Goal: Task Accomplishment & Management: Manage account settings

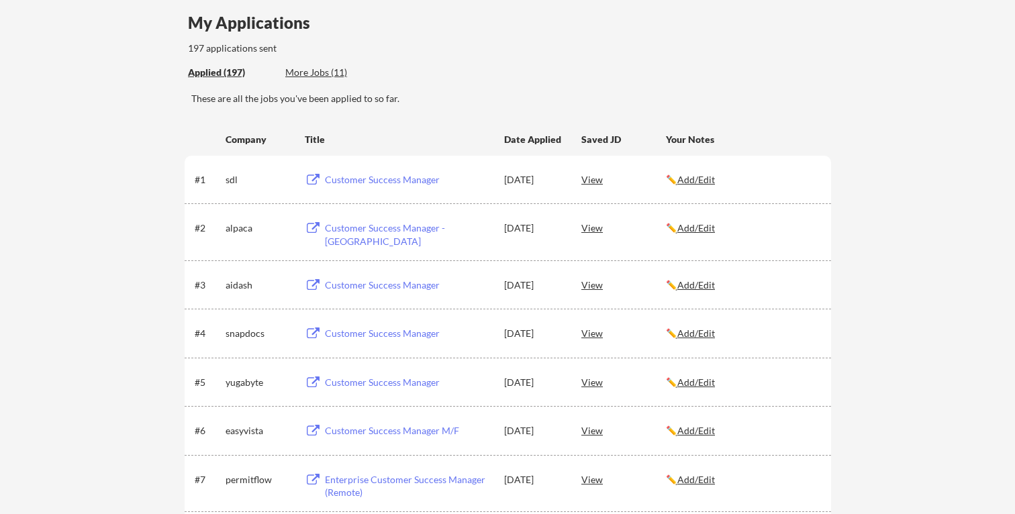
scroll to position [129, 0]
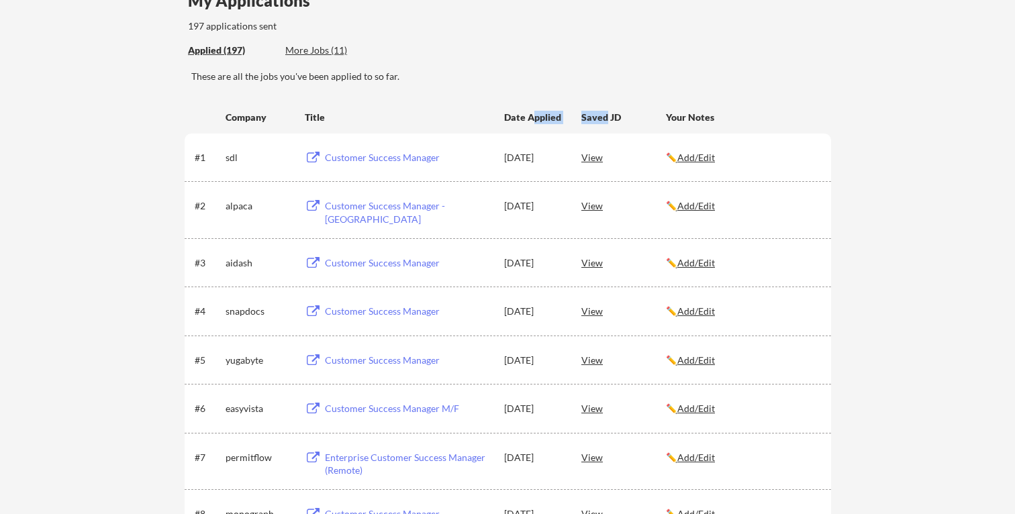
drag, startPoint x: 536, startPoint y: 118, endPoint x: 607, endPoint y: 119, distance: 71.2
click at [607, 119] on div "Company Title Date Applied Saved JD Your Notes" at bounding box center [507, 117] width 624 height 24
click at [607, 119] on div "Saved JD" at bounding box center [623, 117] width 85 height 24
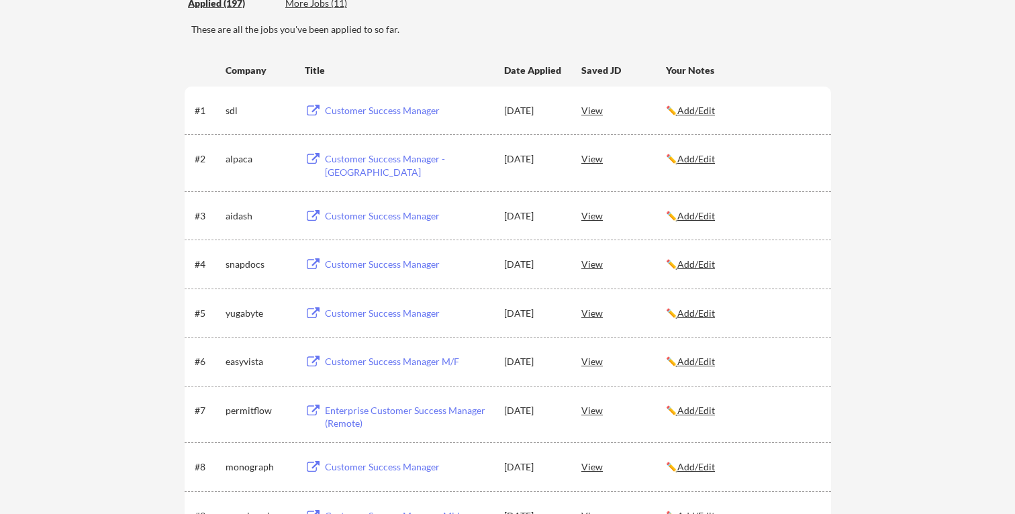
scroll to position [184, 0]
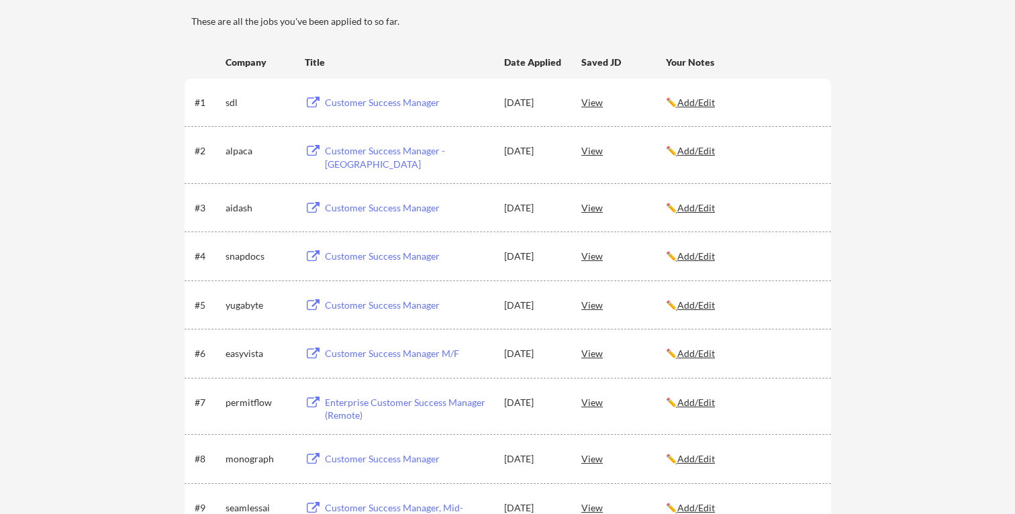
click at [685, 102] on u "Add/Edit" at bounding box center [696, 102] width 38 height 11
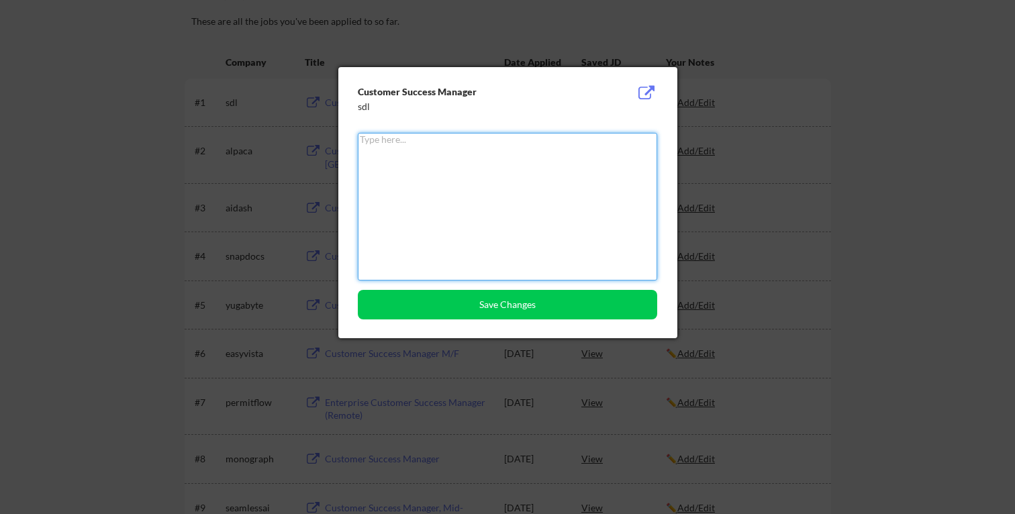
click at [517, 214] on textarea at bounding box center [507, 207] width 299 height 148
type textarea "rejec"
type textarea "got a"
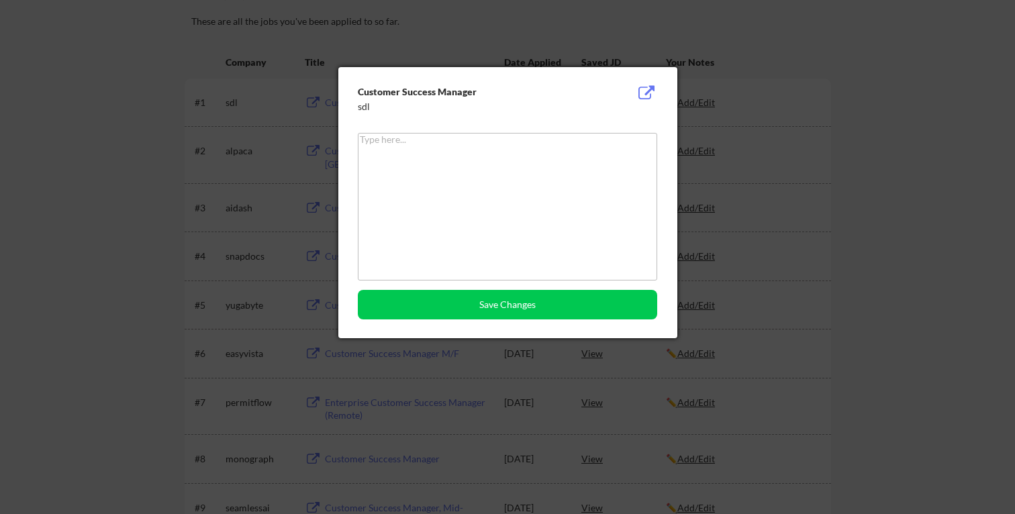
click at [773, 187] on div at bounding box center [507, 257] width 1015 height 514
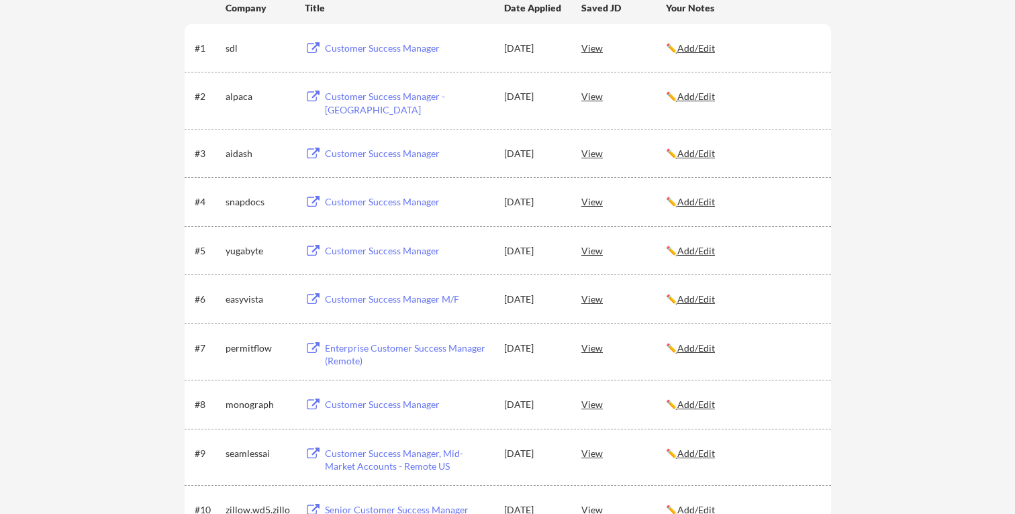
scroll to position [234, 0]
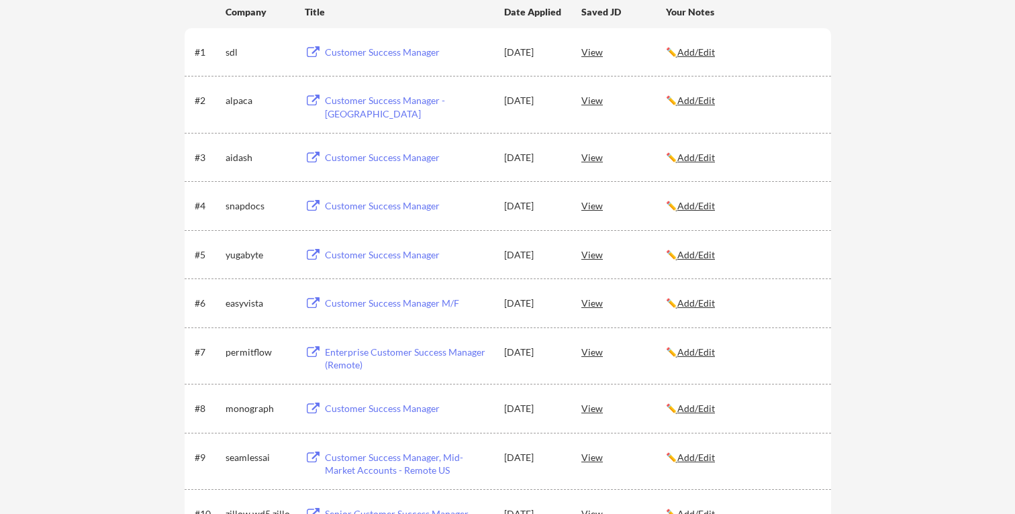
click at [591, 51] on div "View" at bounding box center [623, 52] width 85 height 24
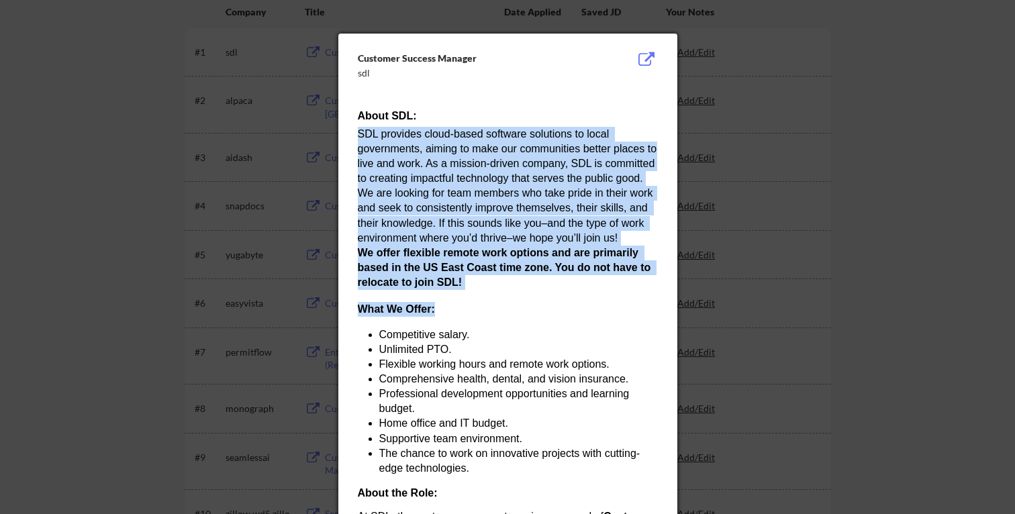
drag, startPoint x: 455, startPoint y: 126, endPoint x: 508, endPoint y: 315, distance: 196.0
click at [508, 315] on h3 "What We Offer:" at bounding box center [507, 309] width 299 height 15
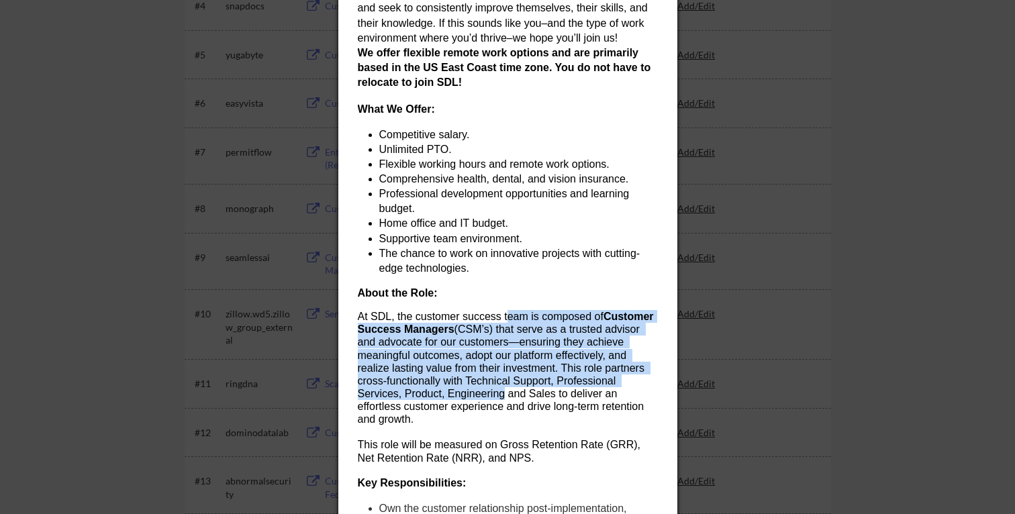
drag, startPoint x: 508, startPoint y: 315, endPoint x: 504, endPoint y: 391, distance: 75.9
click at [504, 391] on p "At SDL, the customer success team is composed of Customer Success Managers (CSM…" at bounding box center [507, 368] width 299 height 116
click at [504, 391] on span "(CSM’s) that serve as a trusted advisor and advocate for our customers—ensuring…" at bounding box center [503, 374] width 290 height 101
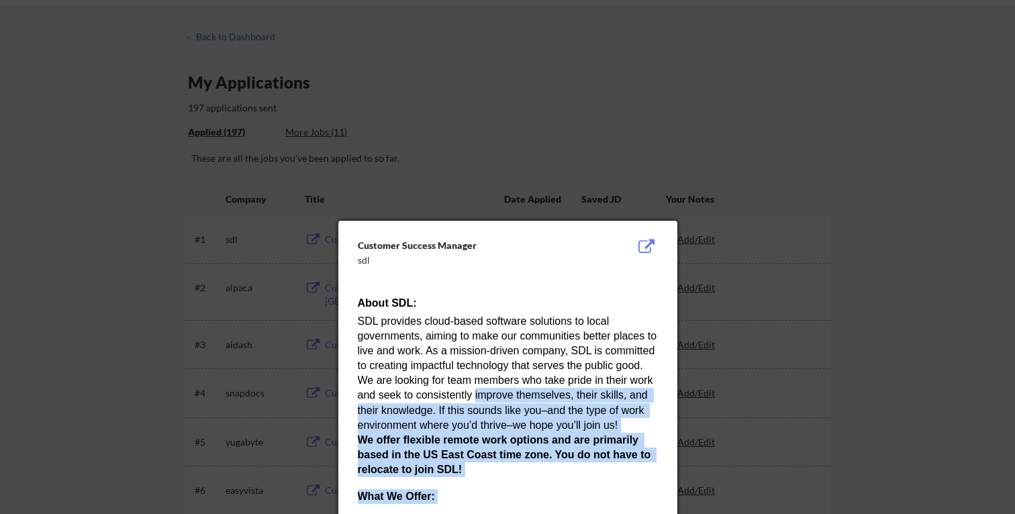
drag, startPoint x: 504, startPoint y: 391, endPoint x: 505, endPoint y: 269, distance: 121.5
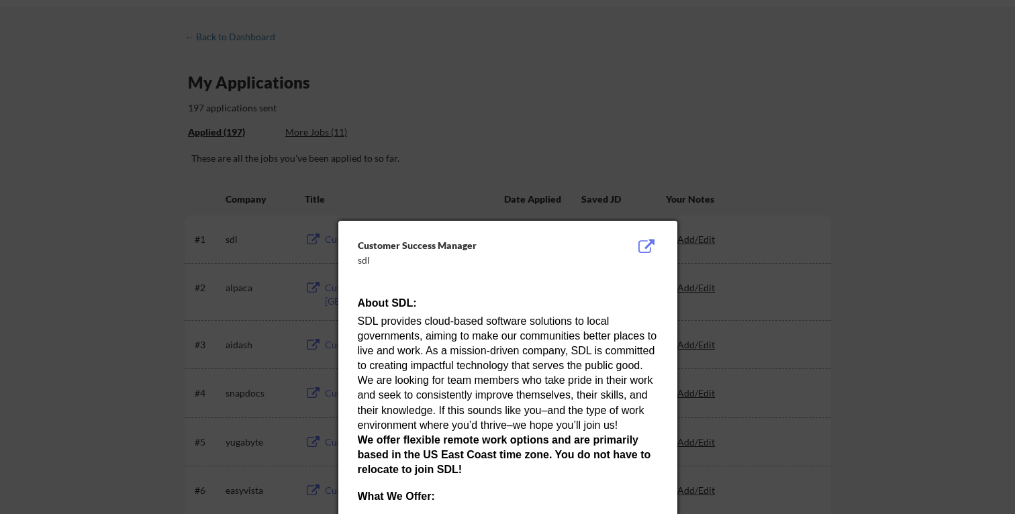
scroll to position [288, 0]
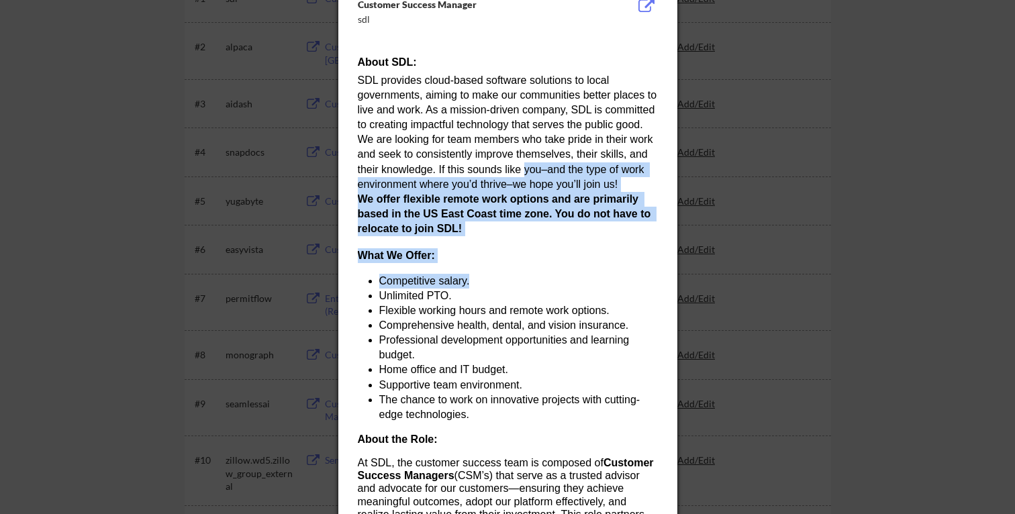
drag, startPoint x: 526, startPoint y: 226, endPoint x: 526, endPoint y: 276, distance: 49.7
click at [526, 276] on li "Competitive salary." at bounding box center [518, 281] width 278 height 15
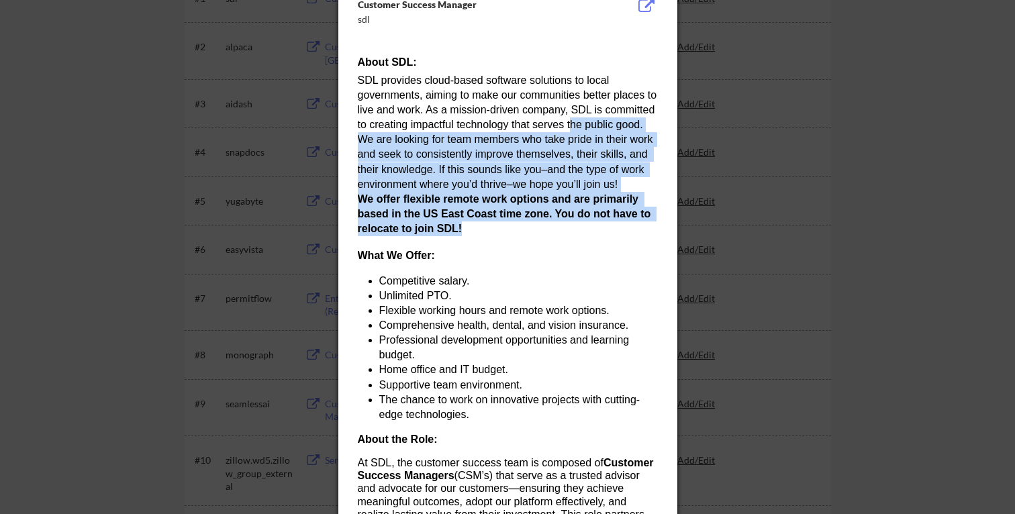
drag, startPoint x: 567, startPoint y: 151, endPoint x: 553, endPoint y: 230, distance: 80.5
click at [553, 230] on p "We offer flexible remote work options and are primarily based in the US East Co…" at bounding box center [507, 214] width 299 height 44
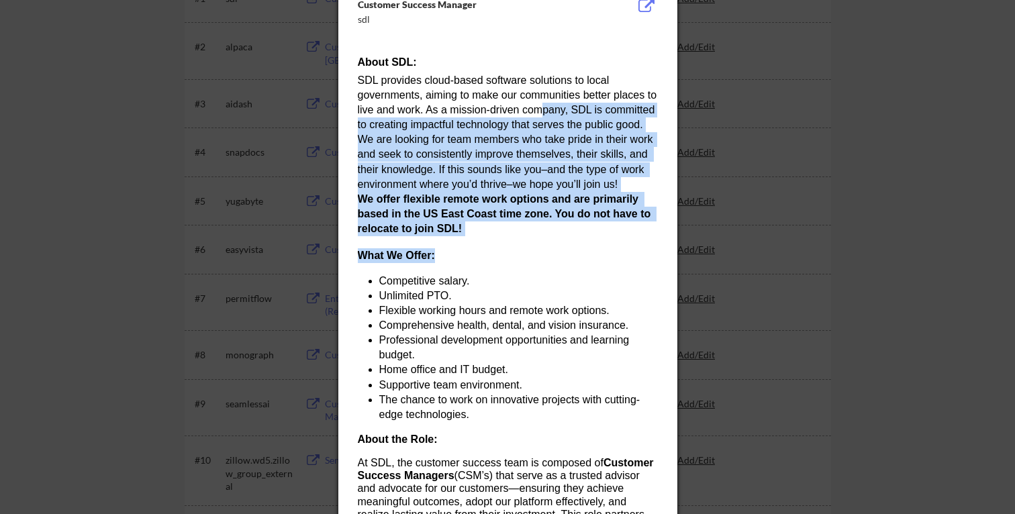
drag, startPoint x: 533, startPoint y: 203, endPoint x: 540, endPoint y: 269, distance: 65.5
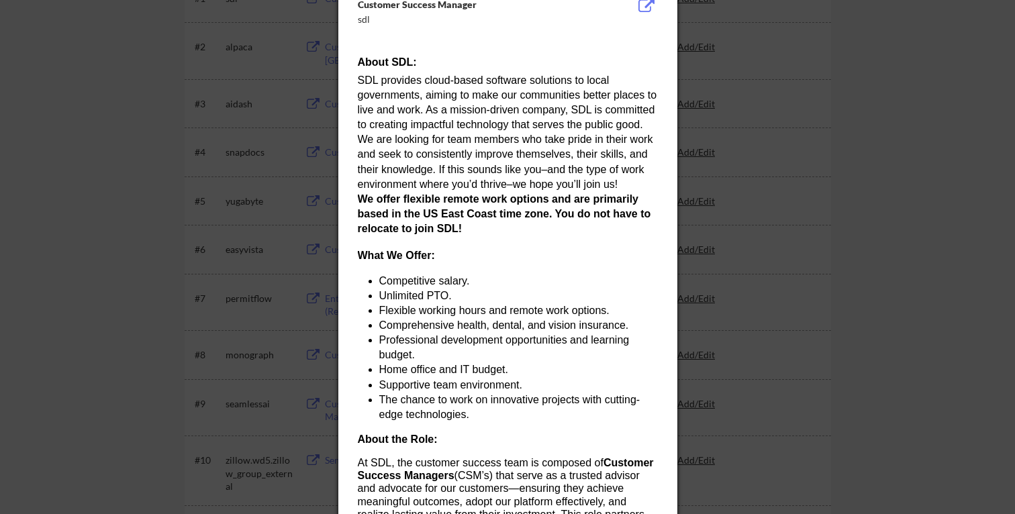
click at [756, 225] on div at bounding box center [507, 257] width 1015 height 514
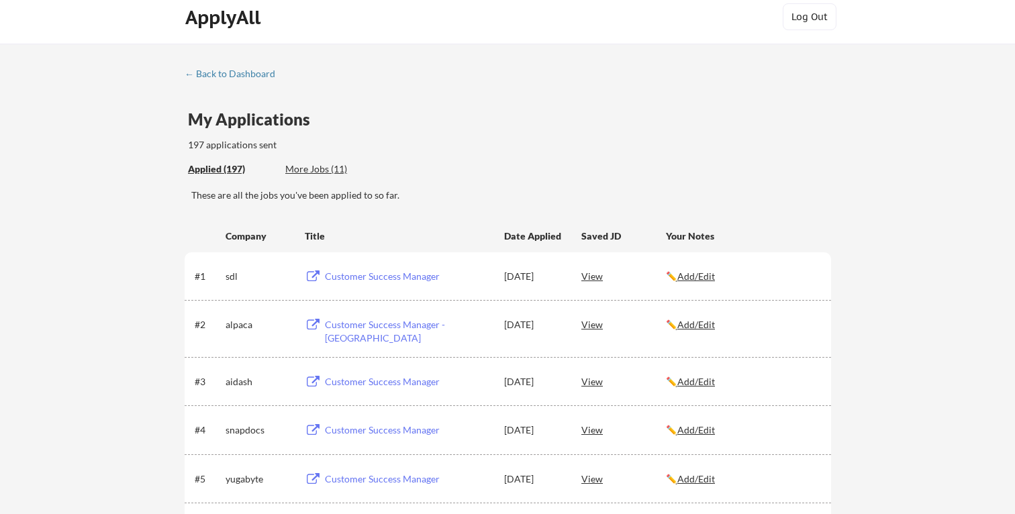
scroll to position [0, 0]
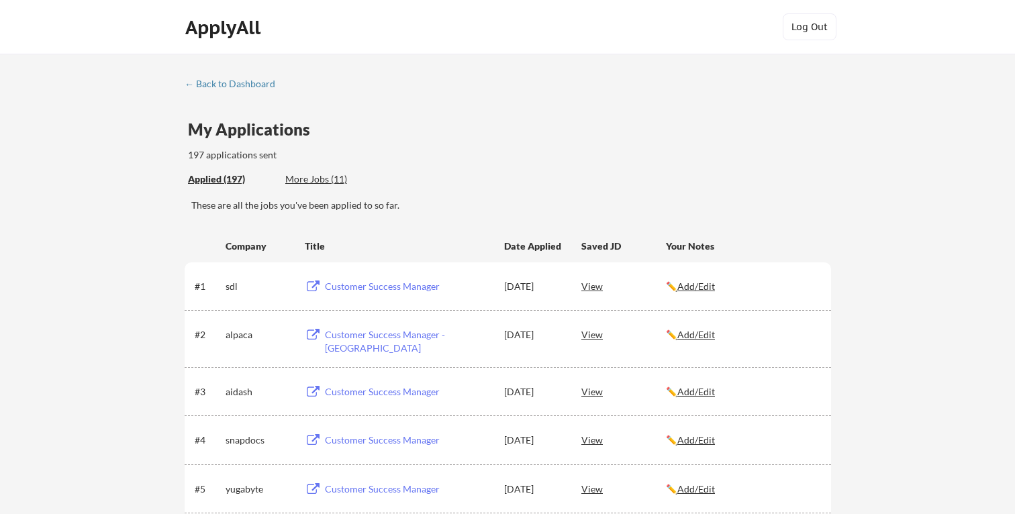
click at [785, 242] on div "Your Notes" at bounding box center [742, 246] width 153 height 13
drag, startPoint x: 718, startPoint y: 248, endPoint x: 560, endPoint y: 246, distance: 157.8
click at [560, 246] on div "Company Title Date Applied Saved JD Your Notes" at bounding box center [507, 246] width 624 height 24
click at [560, 246] on div "Date Applied" at bounding box center [533, 246] width 59 height 13
drag, startPoint x: 551, startPoint y: 246, endPoint x: 640, endPoint y: 246, distance: 89.3
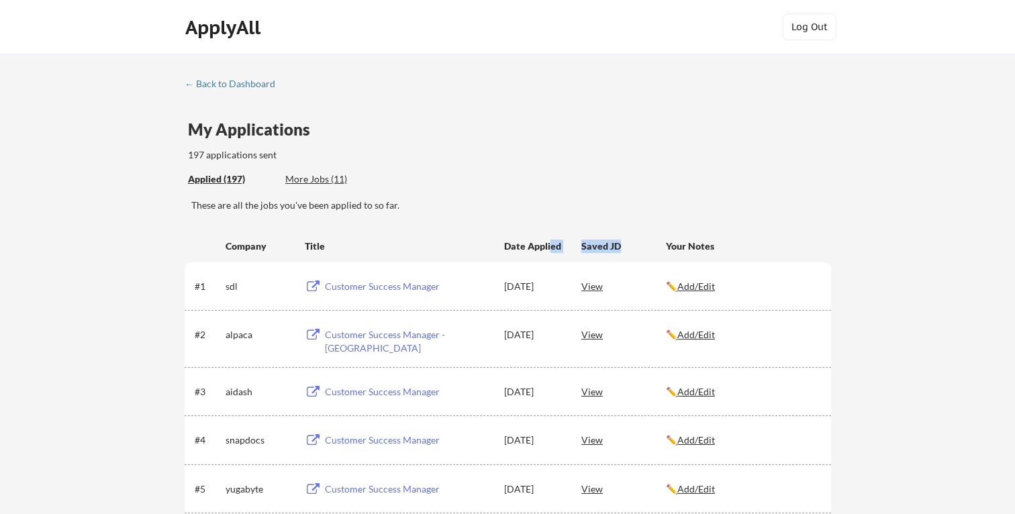
click at [640, 246] on div "Company Title Date Applied Saved JD Your Notes" at bounding box center [507, 246] width 624 height 24
click at [640, 246] on div "Saved JD" at bounding box center [623, 246] width 85 height 24
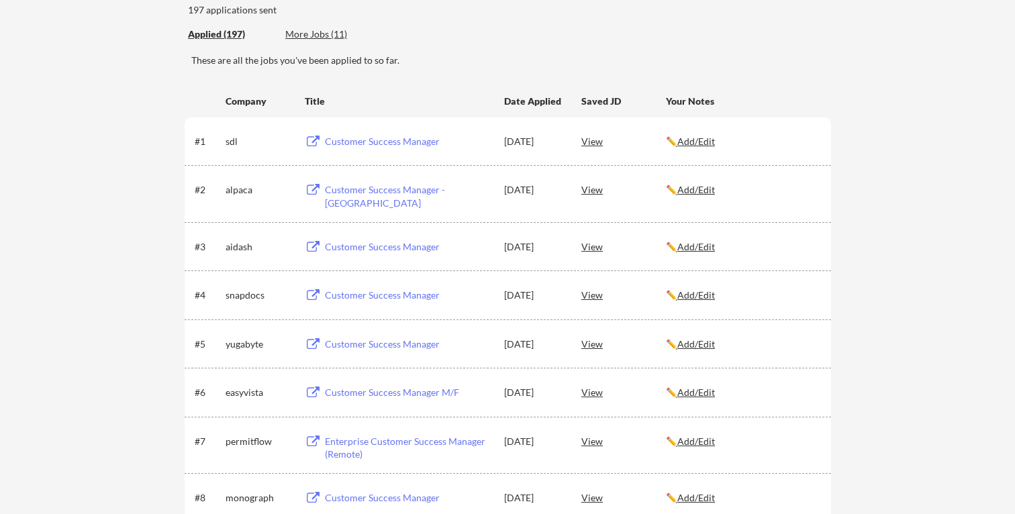
scroll to position [154, 0]
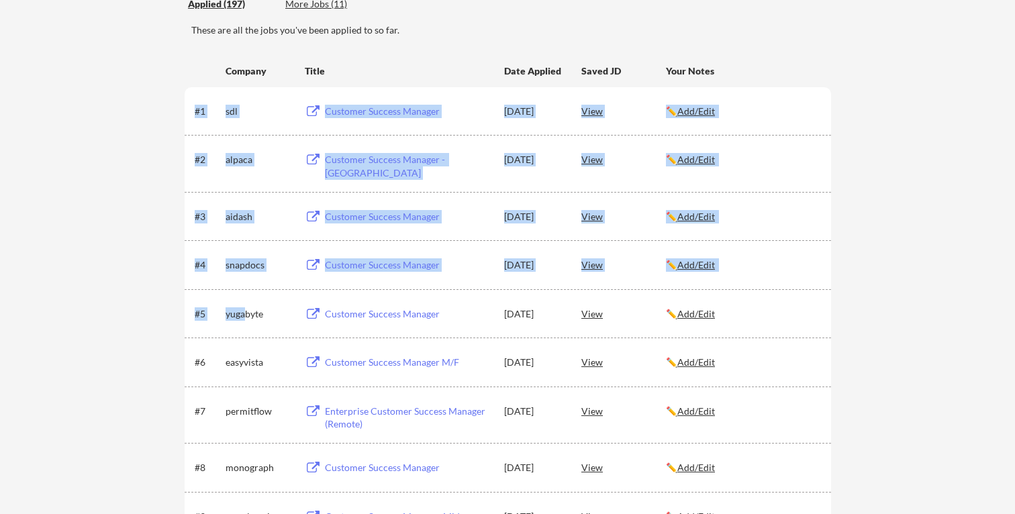
drag, startPoint x: 216, startPoint y: 157, endPoint x: 246, endPoint y: 312, distance: 157.2
click at [246, 312] on div "yugabyte" at bounding box center [259, 313] width 67 height 13
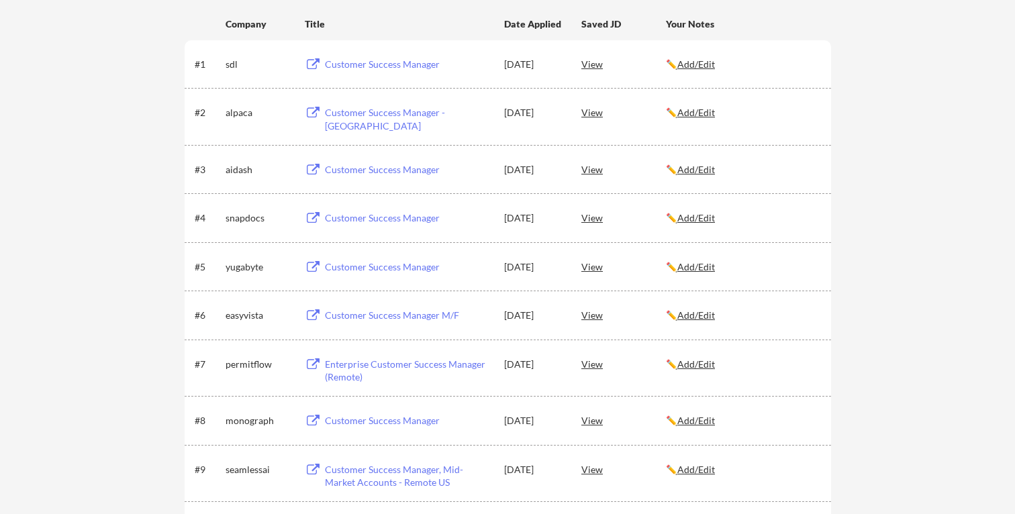
scroll to position [224, 0]
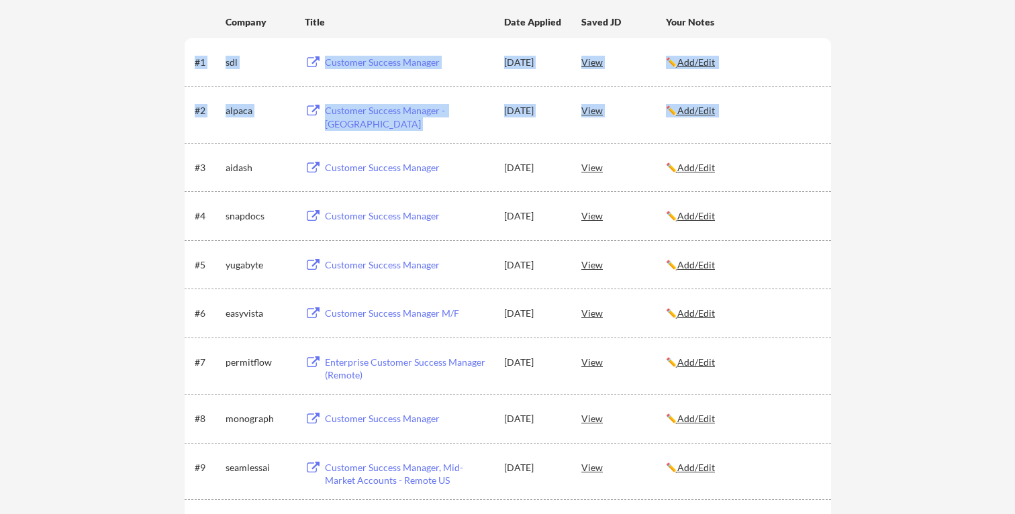
drag, startPoint x: 239, startPoint y: 93, endPoint x: 222, endPoint y: 167, distance: 76.5
click at [222, 167] on div "#3 aidash Customer Success Manager [DATE] View ✏️ Add/Edit" at bounding box center [507, 167] width 624 height 24
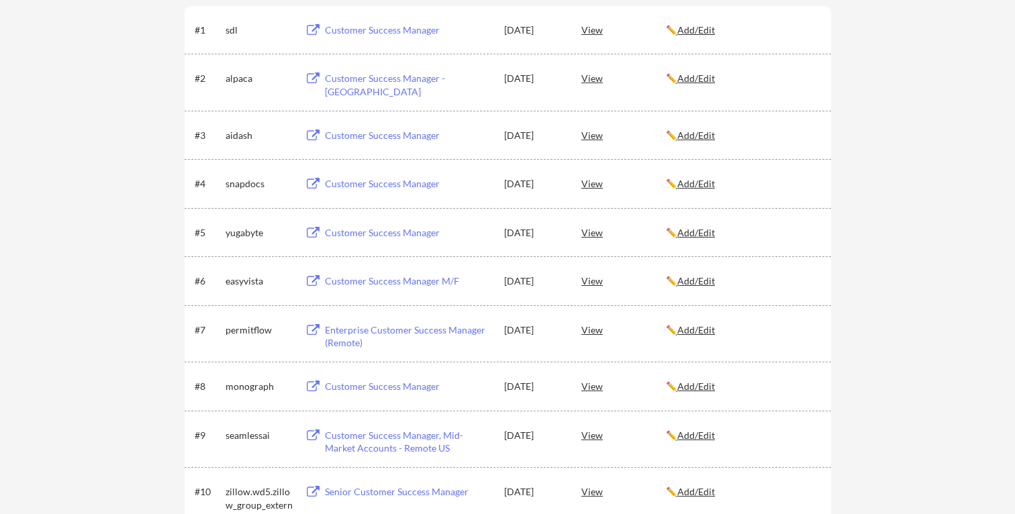
scroll to position [257, 0]
click at [702, 34] on u "Add/Edit" at bounding box center [696, 28] width 38 height 11
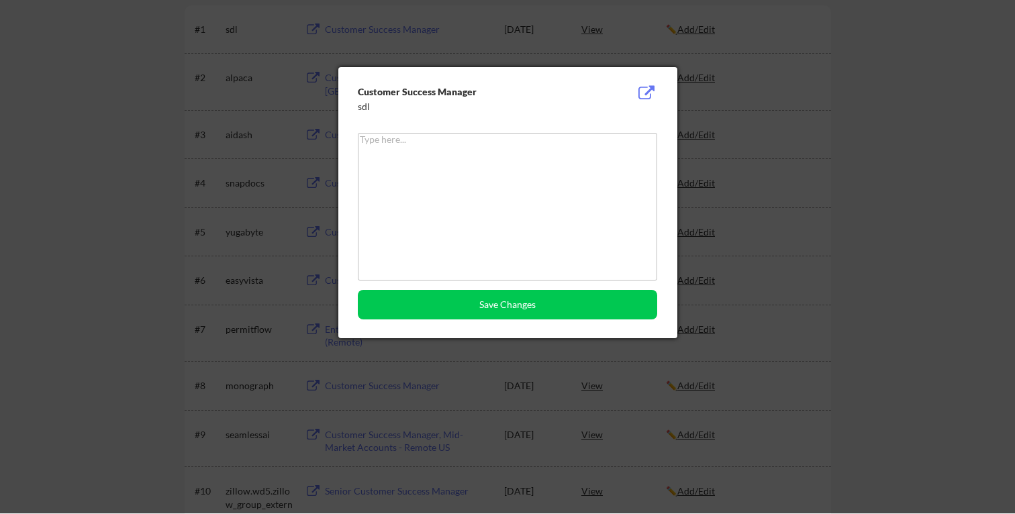
click at [497, 166] on textarea at bounding box center [507, 207] width 299 height 148
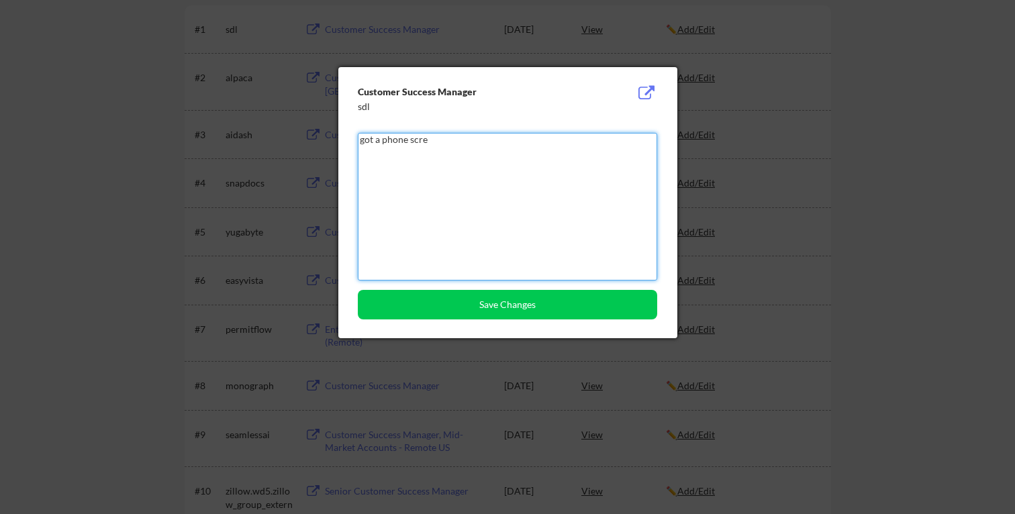
click at [510, 220] on textarea "got a phone scre" at bounding box center [507, 207] width 299 height 148
type textarea "got a coding challenge"
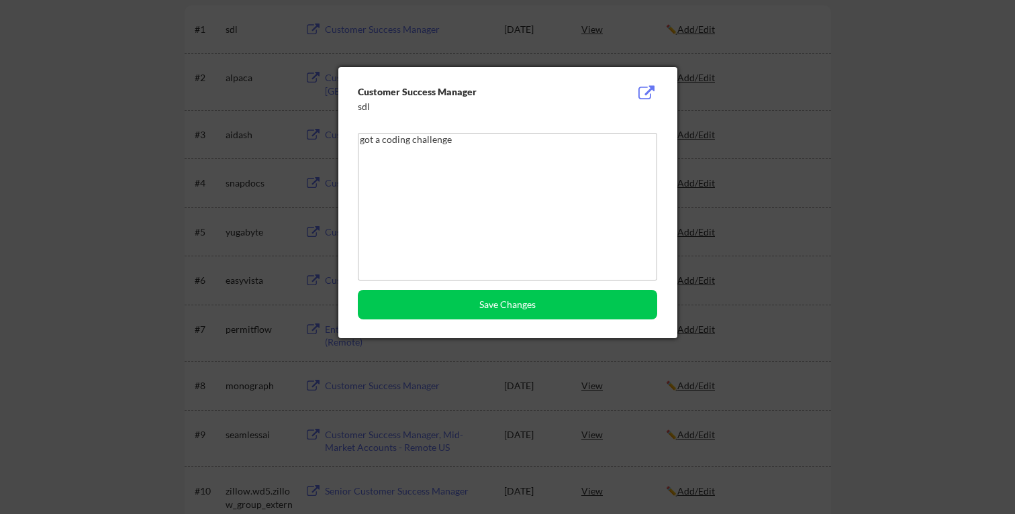
click at [507, 322] on div "Customer Success Manager sdl got a coding challenge Save Changes" at bounding box center [507, 202] width 339 height 271
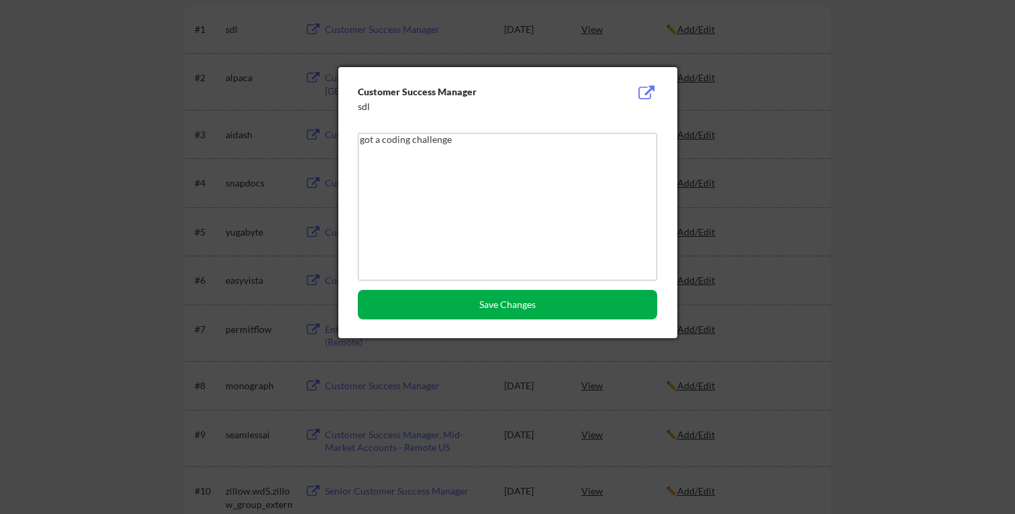
click at [499, 311] on button "Save Changes" at bounding box center [507, 305] width 299 height 30
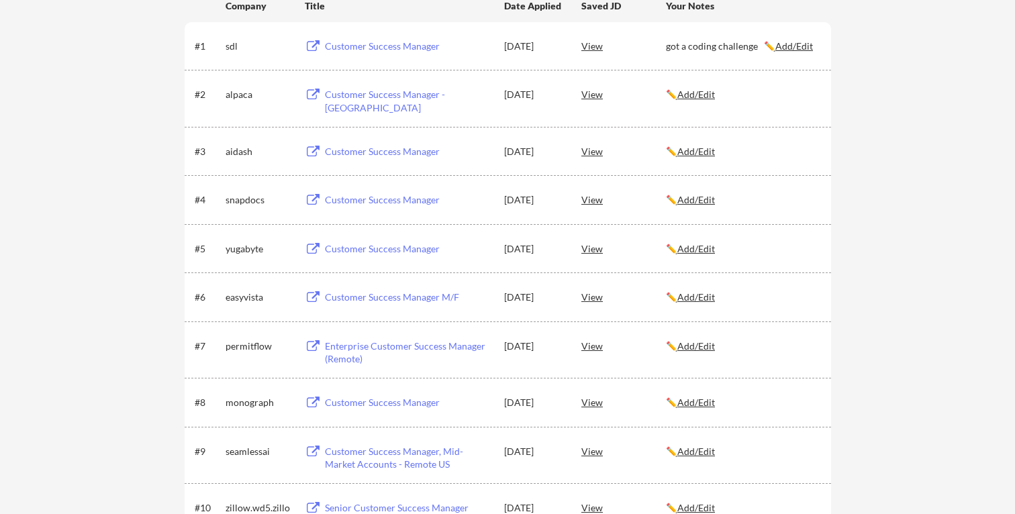
scroll to position [232, 0]
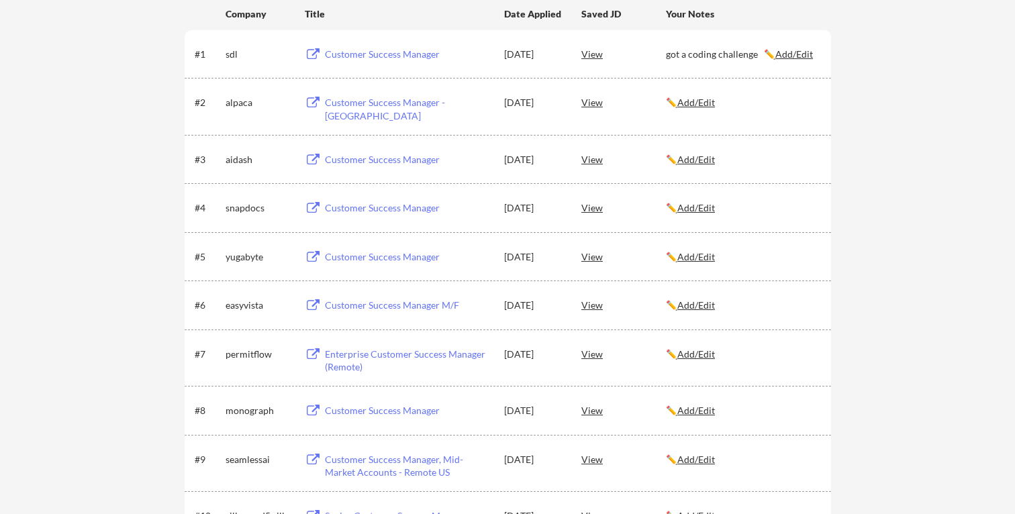
click at [795, 52] on u "Add/Edit" at bounding box center [794, 53] width 38 height 11
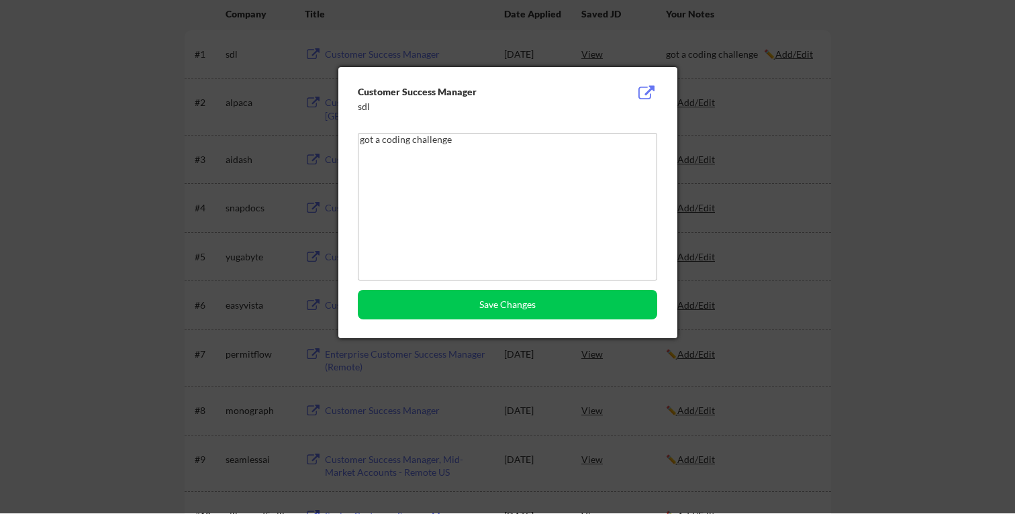
click at [447, 207] on textarea "got a coding challenge" at bounding box center [507, 207] width 299 height 148
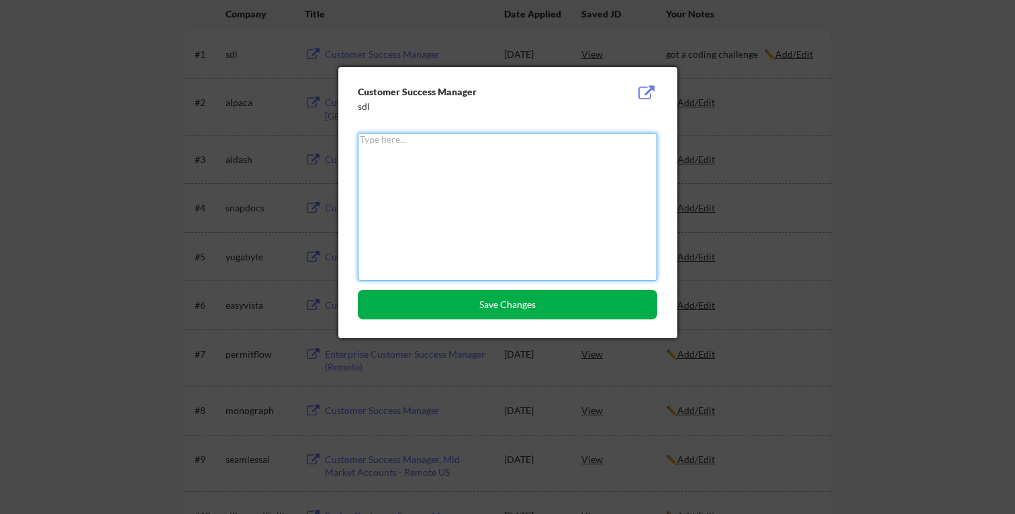
click at [467, 301] on button "Save Changes" at bounding box center [507, 305] width 299 height 30
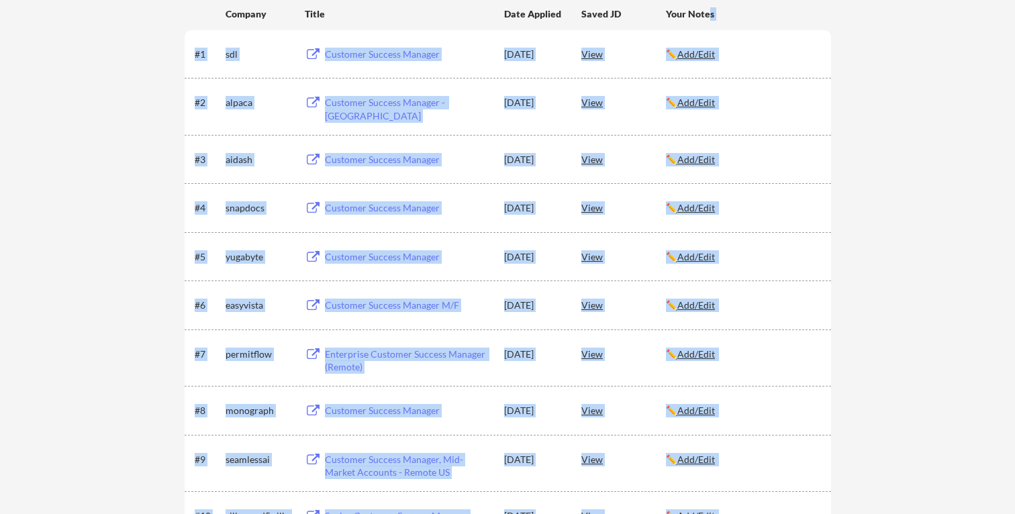
drag, startPoint x: 710, startPoint y: 18, endPoint x: 755, endPoint y: 25, distance: 45.5
click at [755, 25] on div "Your Notes" at bounding box center [742, 13] width 153 height 24
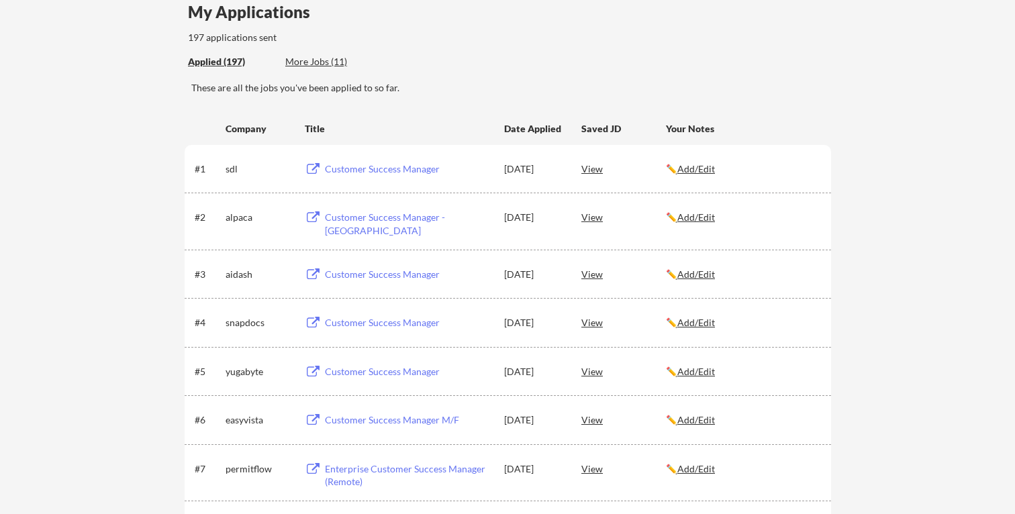
scroll to position [120, 0]
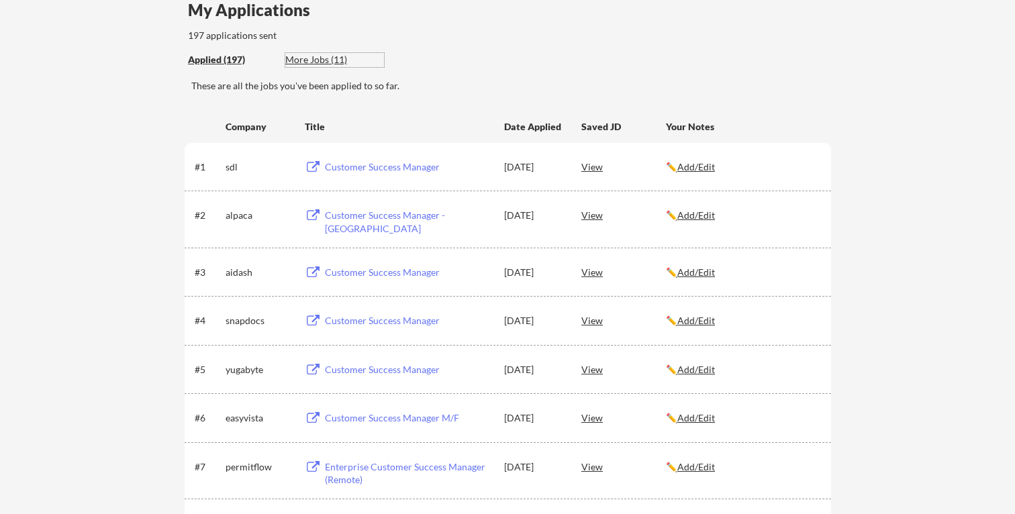
click at [326, 58] on div "More Jobs (11)" at bounding box center [334, 59] width 99 height 13
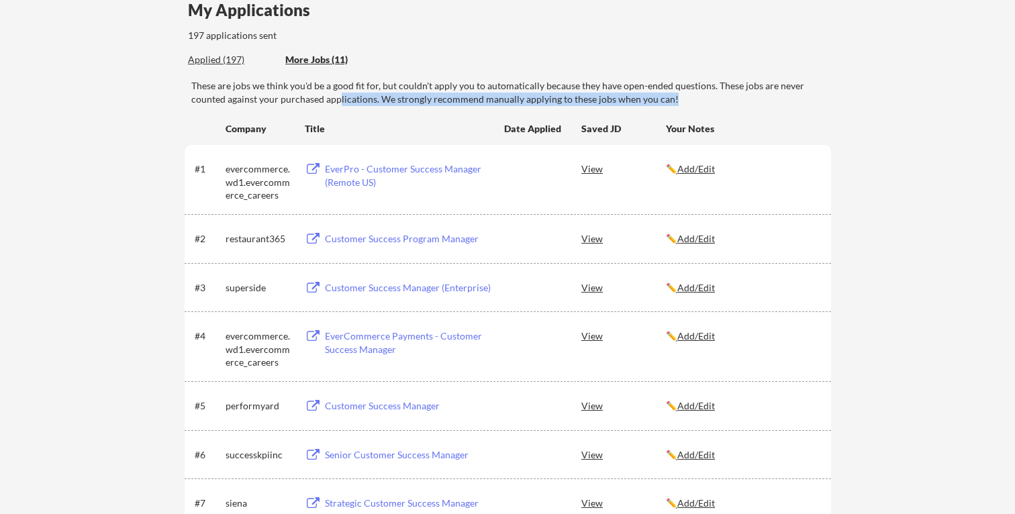
drag, startPoint x: 311, startPoint y: 86, endPoint x: 356, endPoint y: 107, distance: 49.6
click at [356, 107] on div "← Back to Dashboard My Applications 197 applications sent Applied (197) More Jo…" at bounding box center [507, 374] width 671 height 830
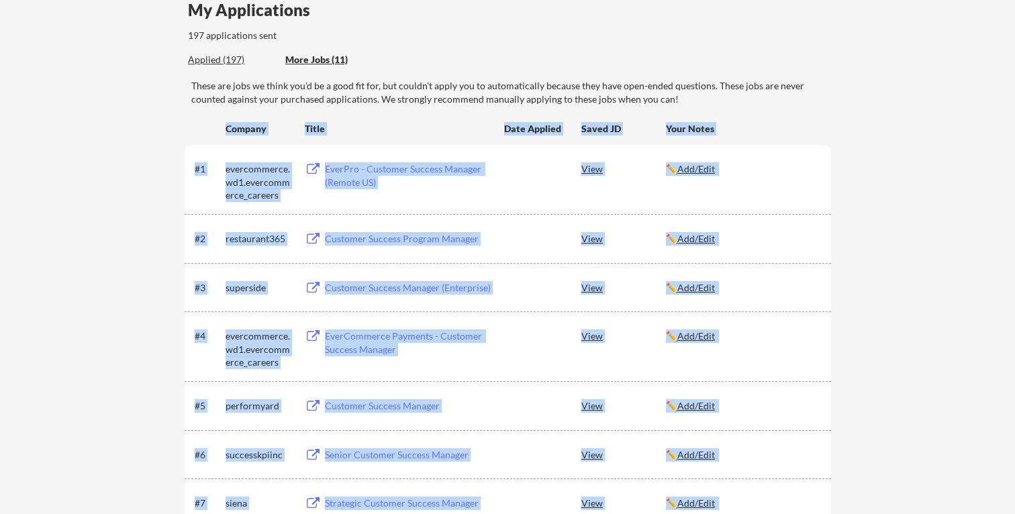
click at [356, 107] on div "← Back to Dashboard My Applications 197 applications sent Applied (197) More Jo…" at bounding box center [507, 374] width 671 height 830
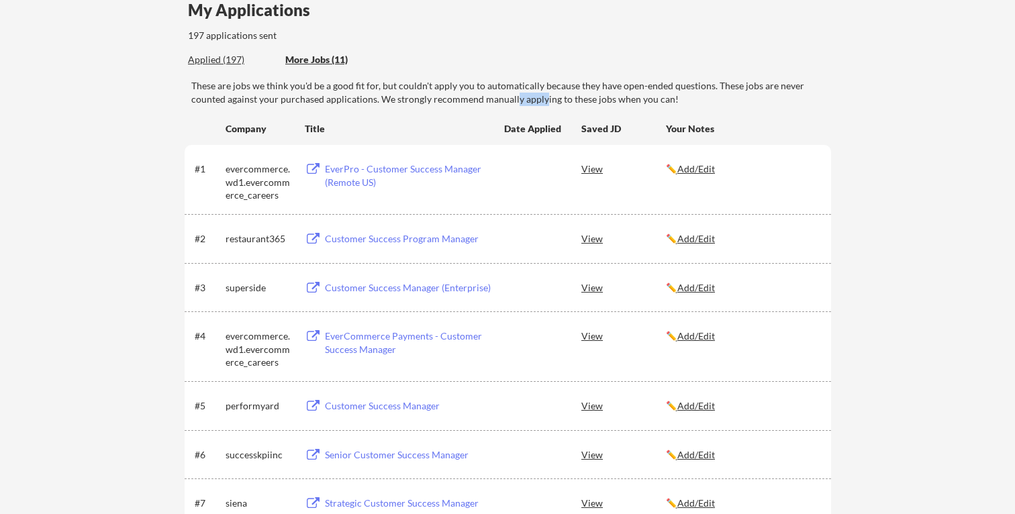
drag, startPoint x: 514, startPoint y: 102, endPoint x: 573, endPoint y: 103, distance: 58.4
click at [573, 103] on div "These are jobs we think you'd be a good fit for, but couldn't apply you to auto…" at bounding box center [511, 92] width 640 height 26
click at [326, 60] on div "More Jobs (11)" at bounding box center [334, 59] width 99 height 13
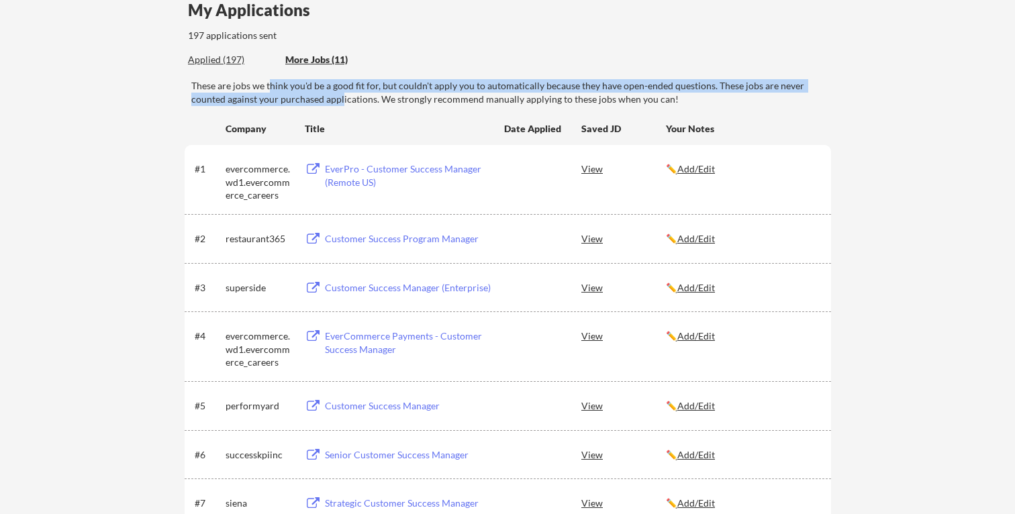
drag, startPoint x: 268, startPoint y: 87, endPoint x: 340, endPoint y: 96, distance: 72.4
click at [340, 96] on div "These are jobs we think you'd be a good fit for, but couldn't apply you to auto…" at bounding box center [511, 92] width 640 height 26
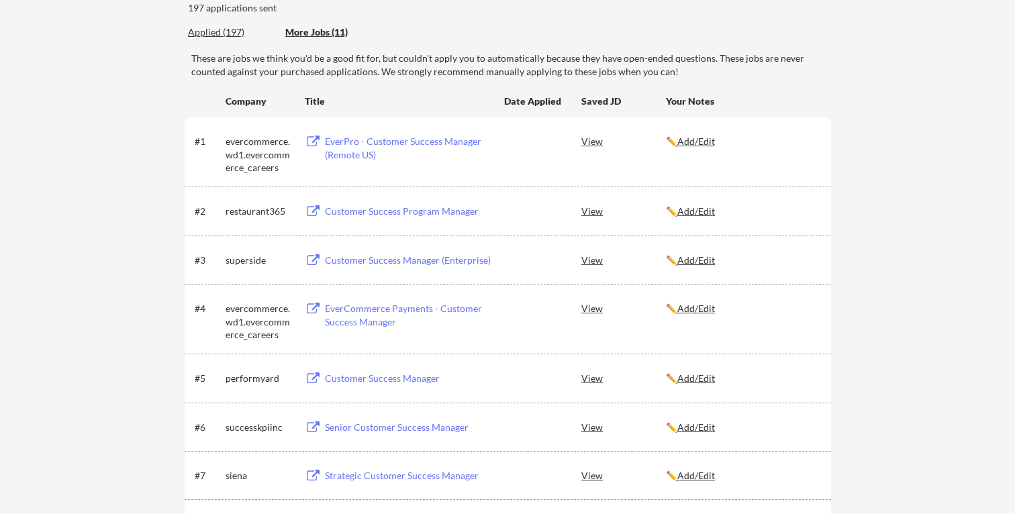
scroll to position [143, 0]
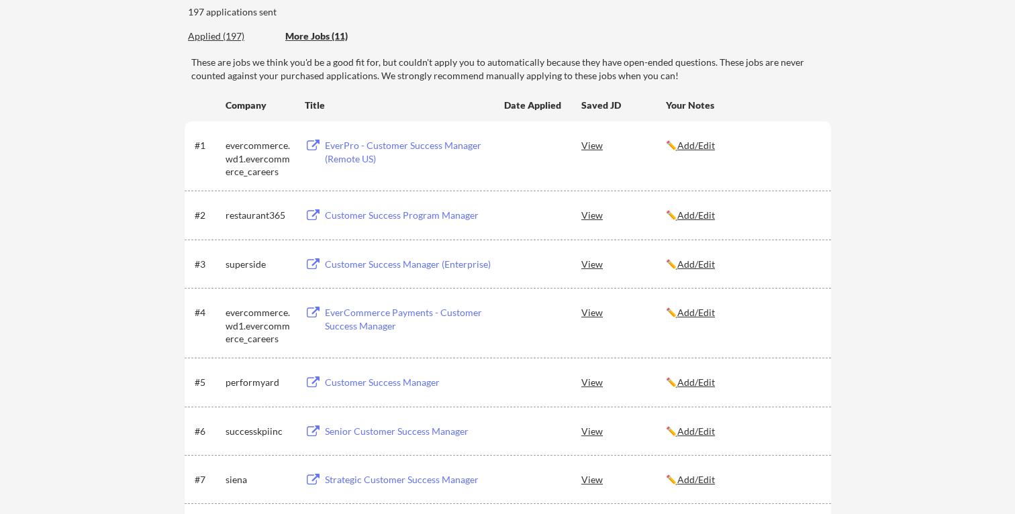
drag, startPoint x: 434, startPoint y: 90, endPoint x: 475, endPoint y: 54, distance: 53.7
click at [475, 54] on div "← Back to Dashboard My Applications 197 applications sent Applied (197) More Jo…" at bounding box center [507, 351] width 671 height 830
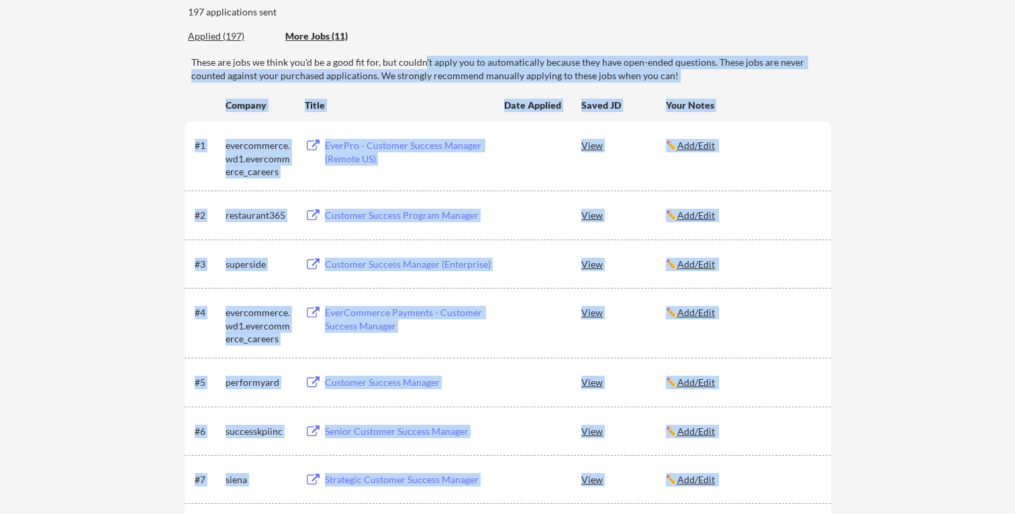
drag, startPoint x: 446, startPoint y: 74, endPoint x: 467, endPoint y: 85, distance: 23.4
click at [466, 85] on div "← Back to Dashboard My Applications 197 applications sent Applied (197) More Jo…" at bounding box center [507, 351] width 671 height 830
click at [467, 85] on div "← Back to Dashboard My Applications 197 applications sent Applied (197) More Jo…" at bounding box center [507, 351] width 671 height 830
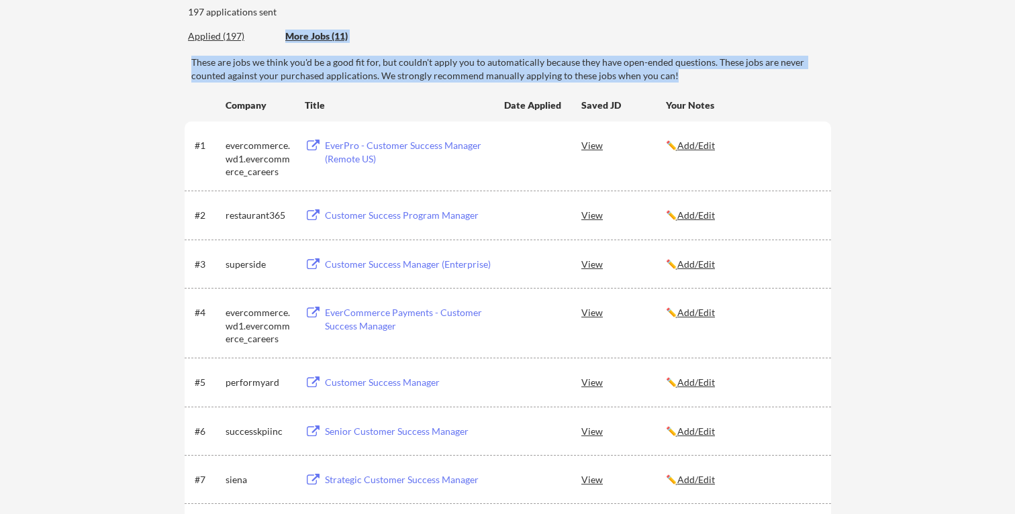
drag, startPoint x: 340, startPoint y: 55, endPoint x: 361, endPoint y: 68, distance: 25.0
click at [361, 68] on div "← Back to Dashboard My Applications 197 applications sent Applied (197) More Jo…" at bounding box center [507, 351] width 671 height 830
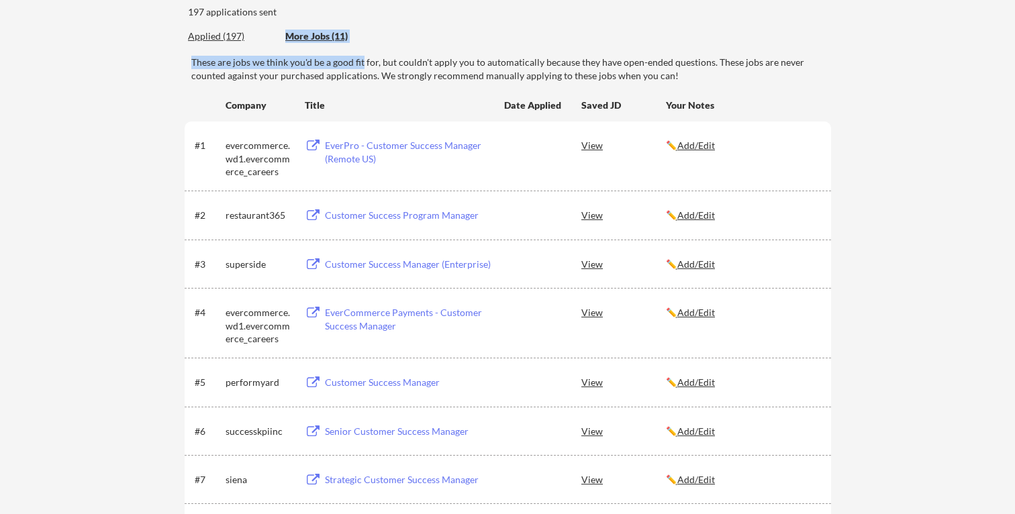
click at [361, 68] on div "These are jobs we think you'd be a good fit for, but couldn't apply you to auto…" at bounding box center [511, 69] width 640 height 26
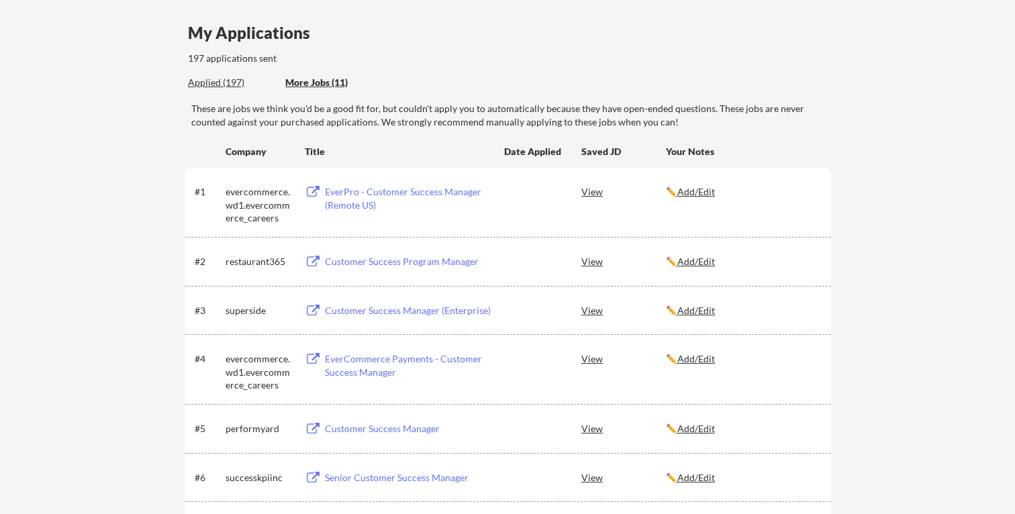
scroll to position [96, 0]
click at [246, 122] on div "These are jobs we think you'd be a good fit for, but couldn't apply you to auto…" at bounding box center [511, 116] width 640 height 26
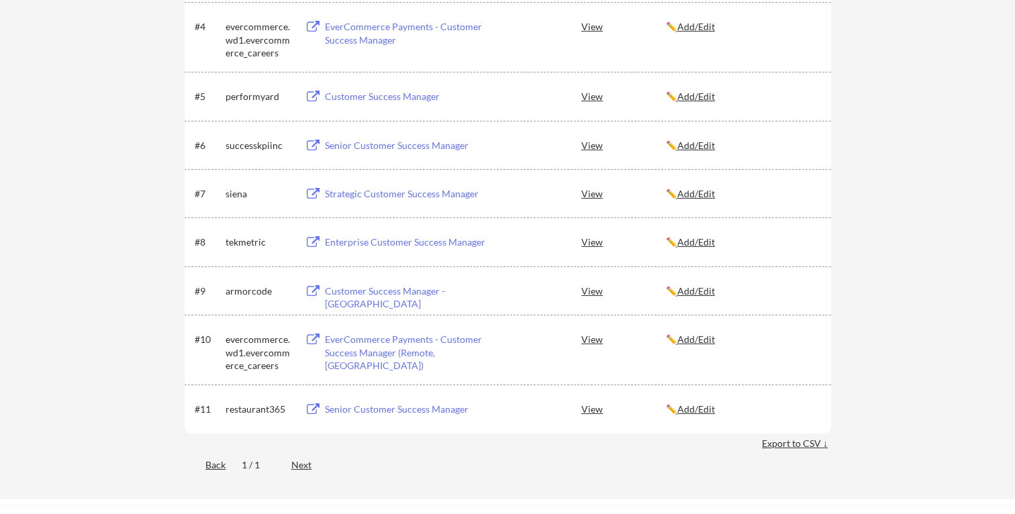
scroll to position [0, 0]
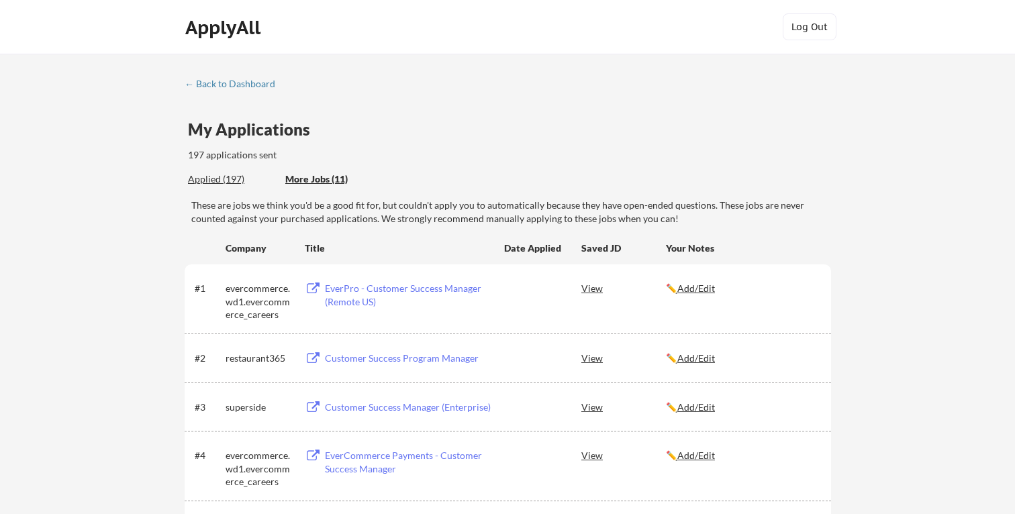
click at [526, 209] on div "These are jobs we think you'd be a good fit for, but couldn't apply you to auto…" at bounding box center [511, 212] width 640 height 26
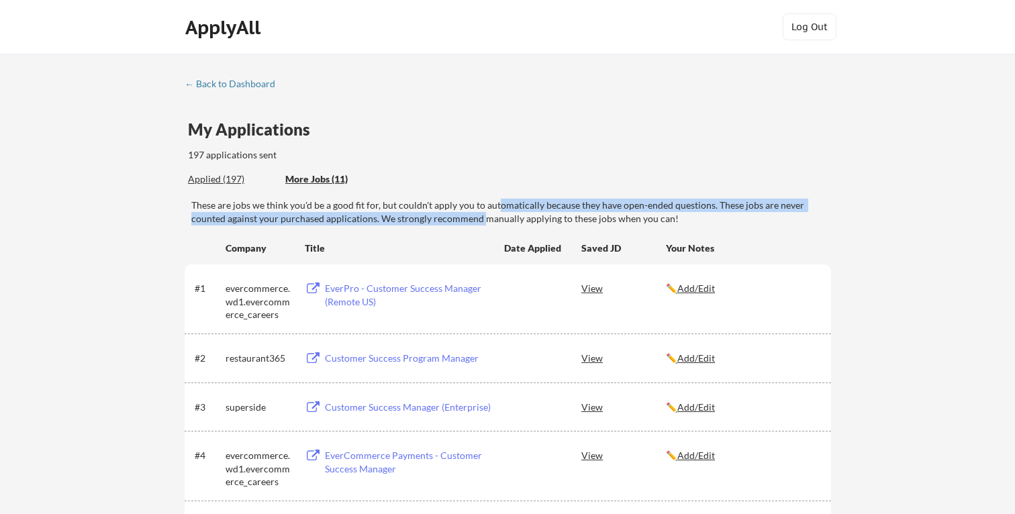
drag, startPoint x: 495, startPoint y: 209, endPoint x: 483, endPoint y: 224, distance: 19.2
click at [483, 224] on div "These are jobs we think you'd be a good fit for, but couldn't apply you to auto…" at bounding box center [511, 212] width 640 height 26
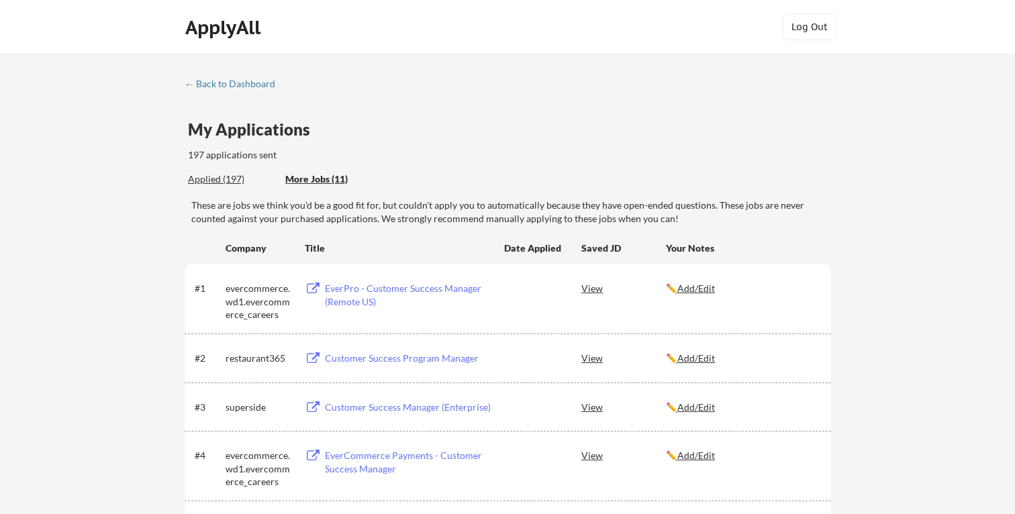
click at [483, 224] on div "These are jobs we think you'd be a good fit for, but couldn't apply you to auto…" at bounding box center [511, 212] width 640 height 26
click at [222, 34] on div "ApplyAll" at bounding box center [224, 27] width 79 height 23
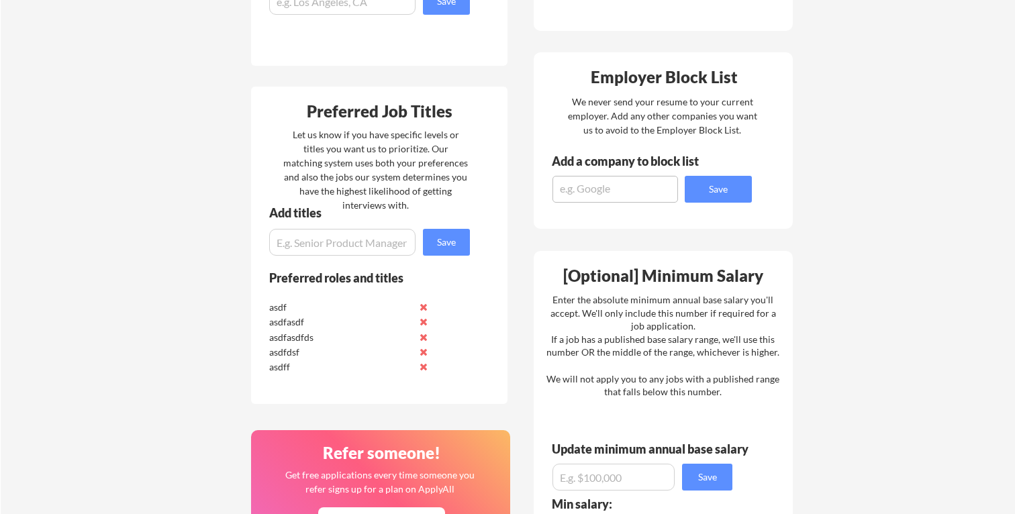
scroll to position [506, 0]
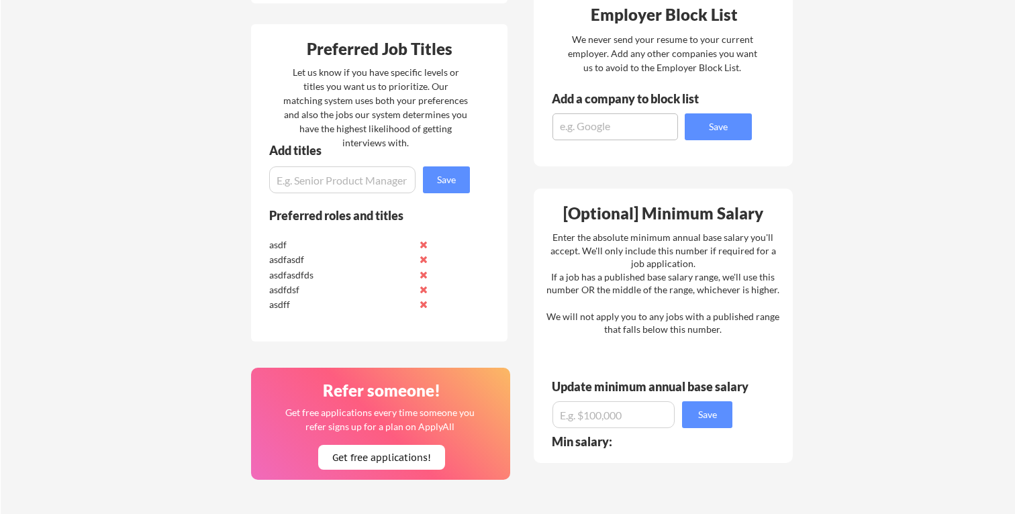
click at [598, 132] on textarea at bounding box center [616, 126] width 126 height 27
drag, startPoint x: 635, startPoint y: 31, endPoint x: 648, endPoint y: 63, distance: 34.7
click at [648, 63] on div "Employer Block List We never send your resume to your current employer. Add any…" at bounding box center [663, 78] width 259 height 177
click at [648, 63] on div "We never send your resume to your current employer. Add any other companies you…" at bounding box center [662, 53] width 191 height 42
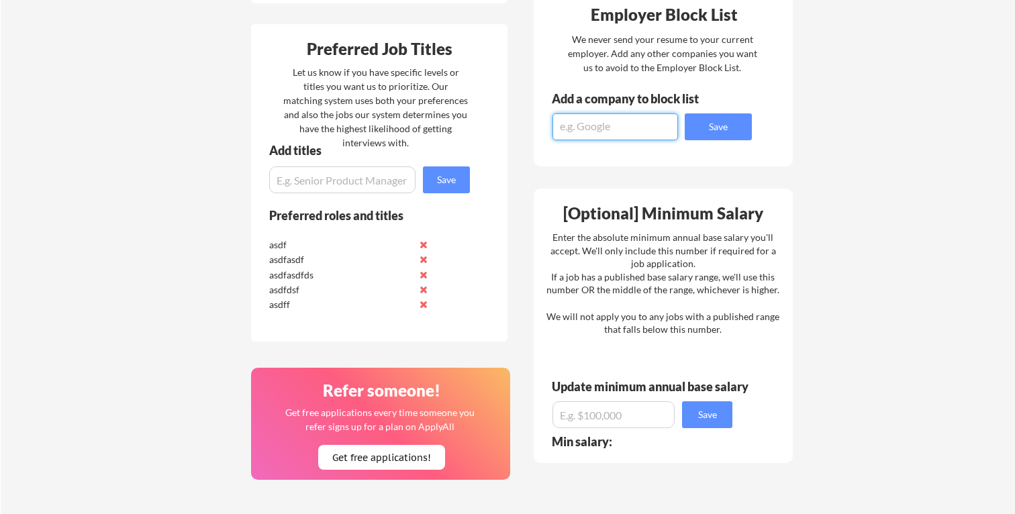
click at [579, 120] on textarea at bounding box center [616, 126] width 126 height 27
click at [578, 125] on textarea at bounding box center [616, 126] width 126 height 27
click at [578, 126] on textarea at bounding box center [616, 126] width 126 height 27
drag, startPoint x: 578, startPoint y: 105, endPoint x: 634, endPoint y: 105, distance: 56.4
click at [634, 105] on div "Add a company to block list" at bounding box center [636, 99] width 168 height 12
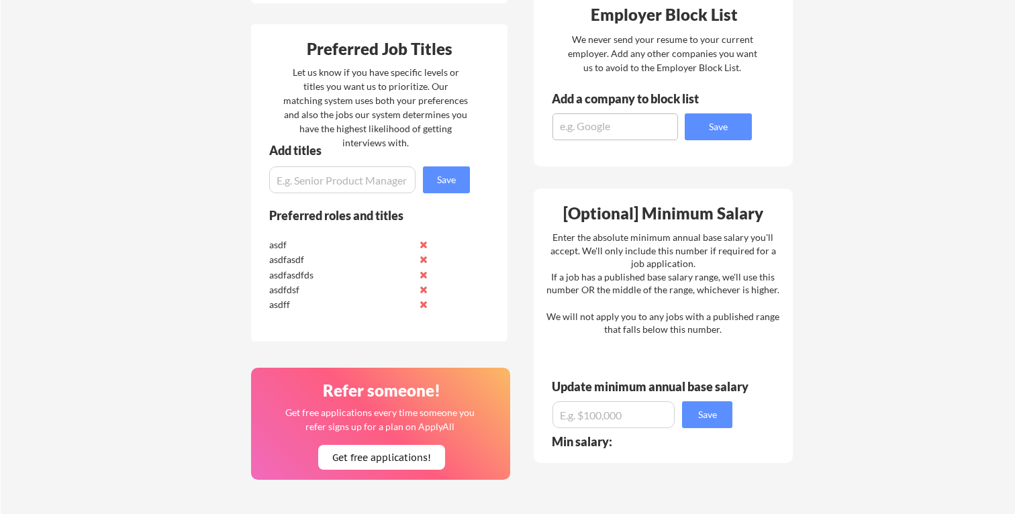
click at [635, 104] on div "Add a company to block list" at bounding box center [636, 99] width 168 height 12
click at [600, 120] on textarea at bounding box center [616, 126] width 126 height 27
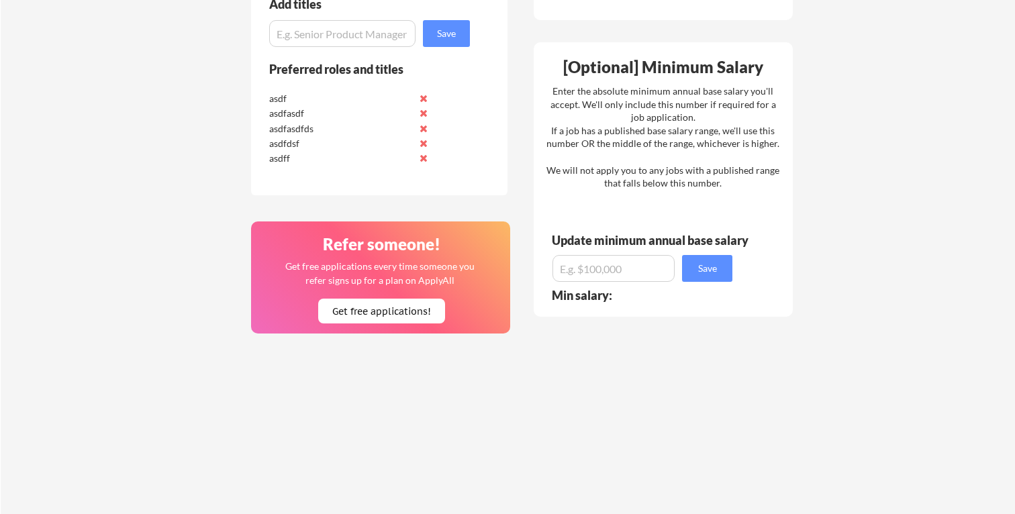
scroll to position [673, 0]
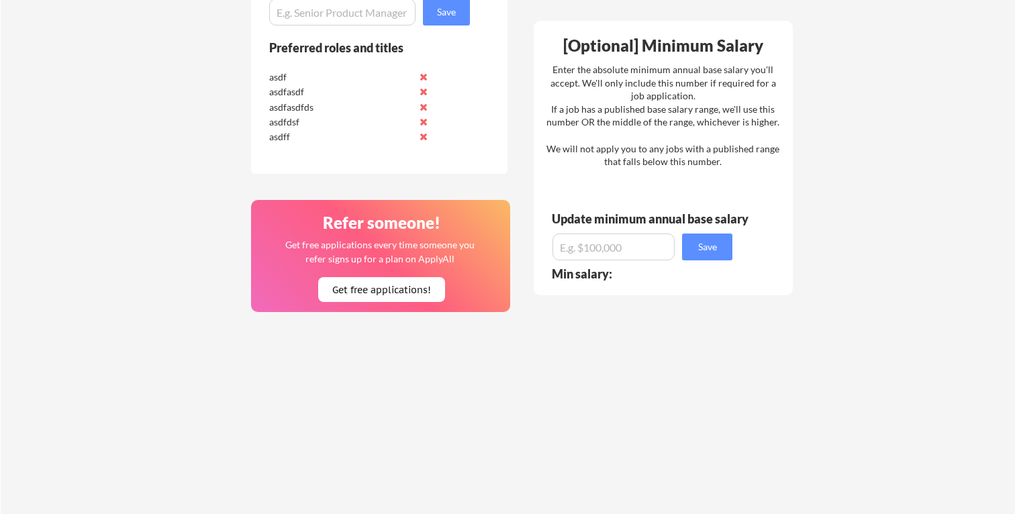
click at [596, 244] on input "input" at bounding box center [614, 247] width 122 height 27
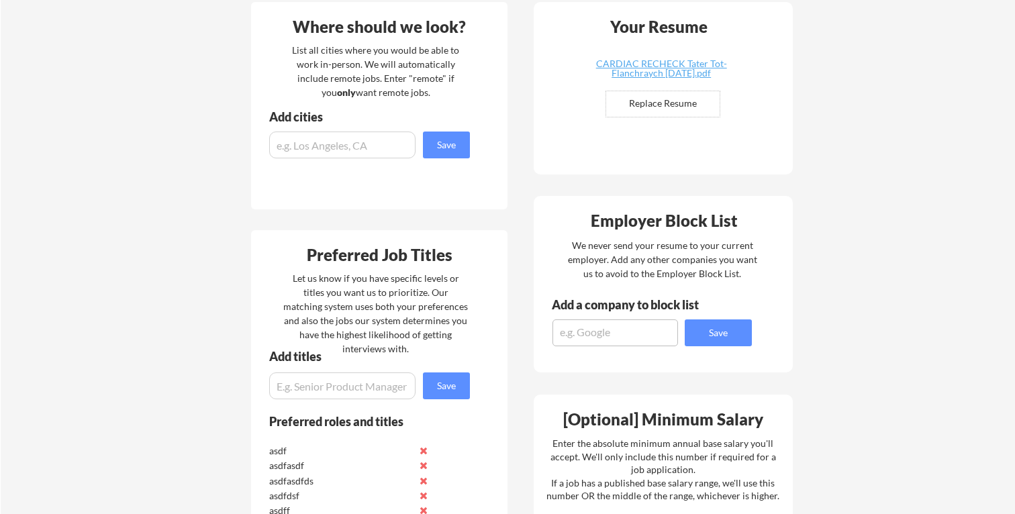
scroll to position [288, 0]
